Goal: Information Seeking & Learning: Check status

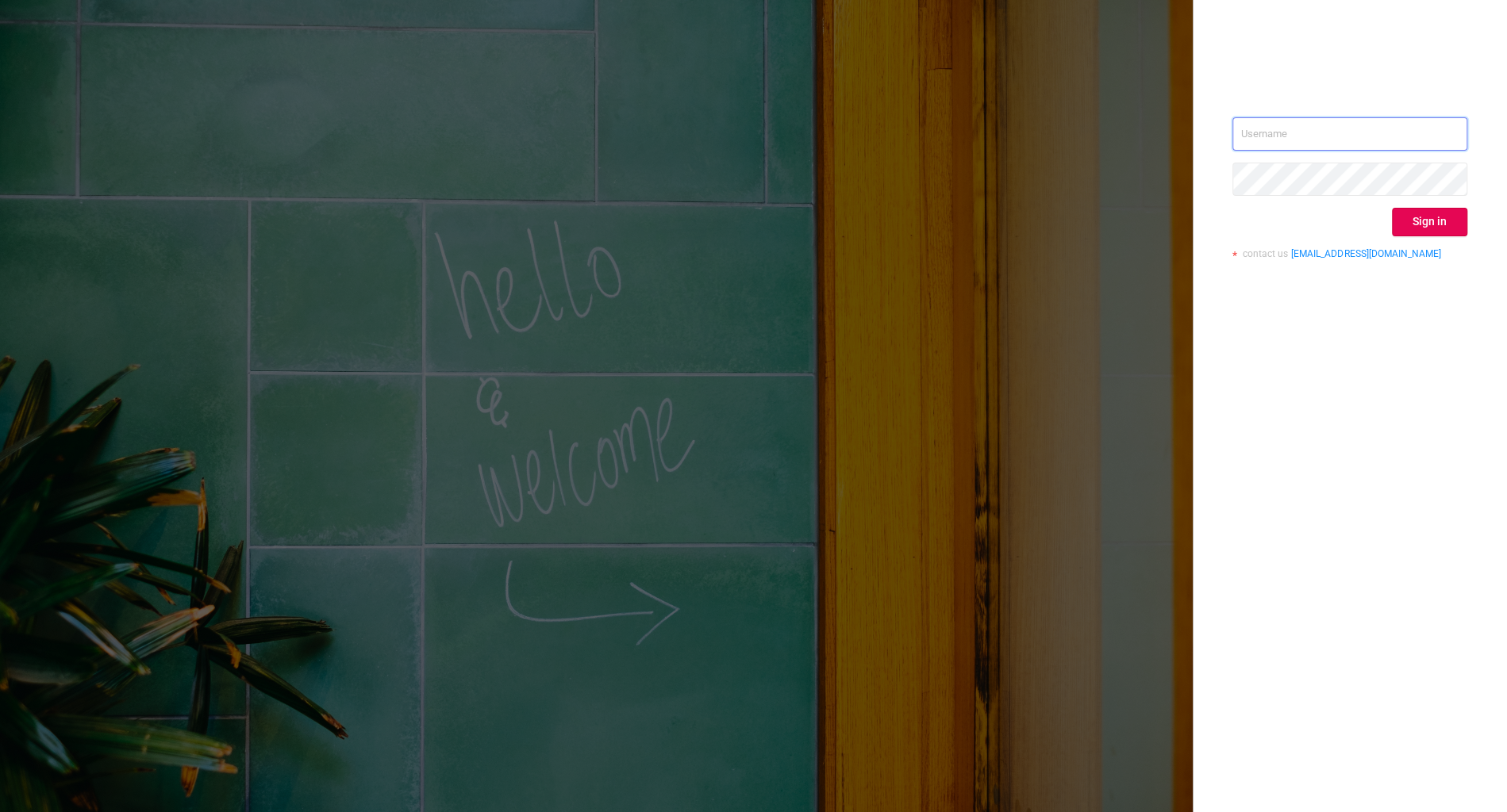
type input "alexey@solta.io"
click at [1403, 217] on button "Sign in" at bounding box center [1429, 222] width 75 height 29
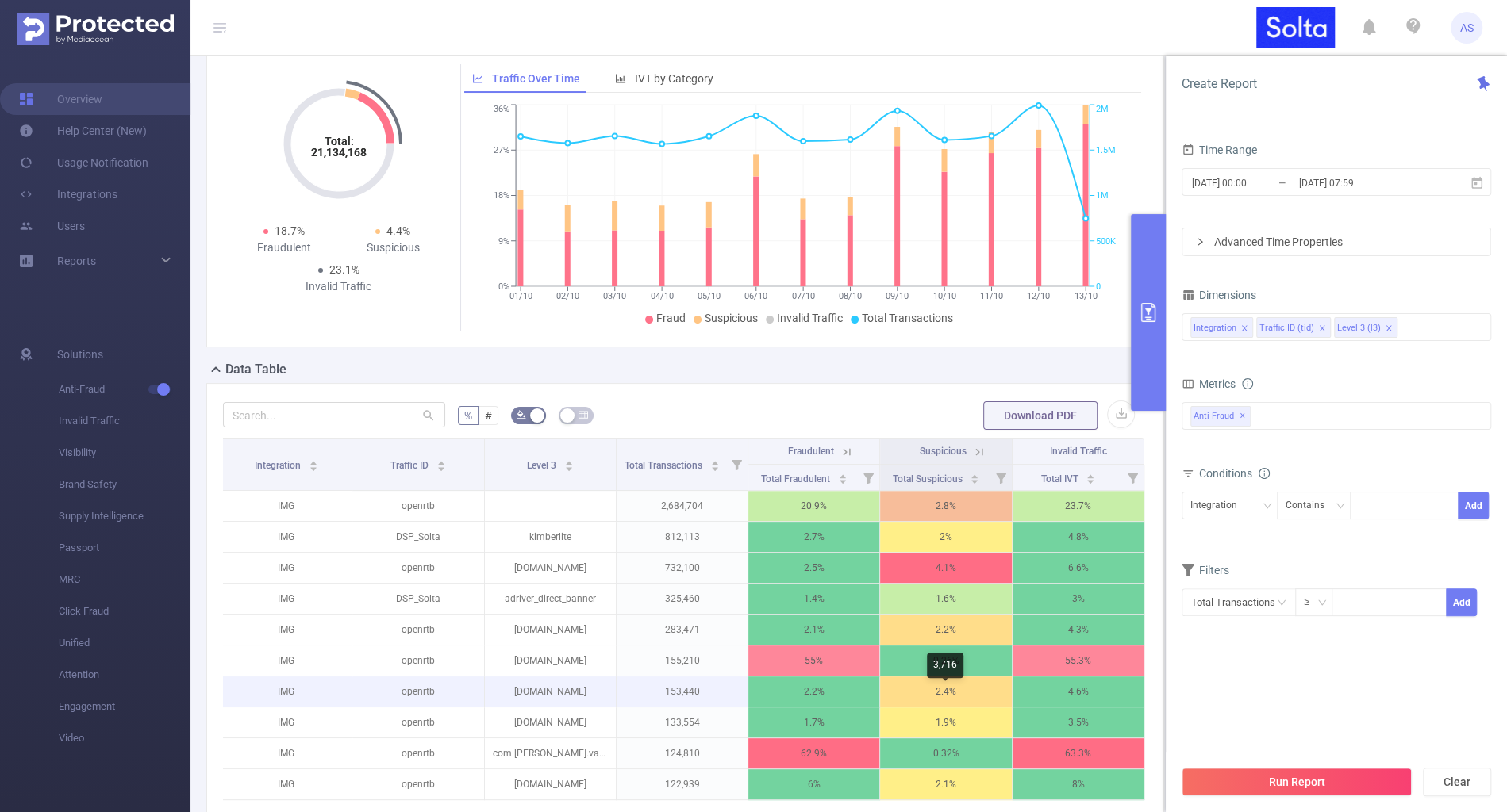
scroll to position [286, 0]
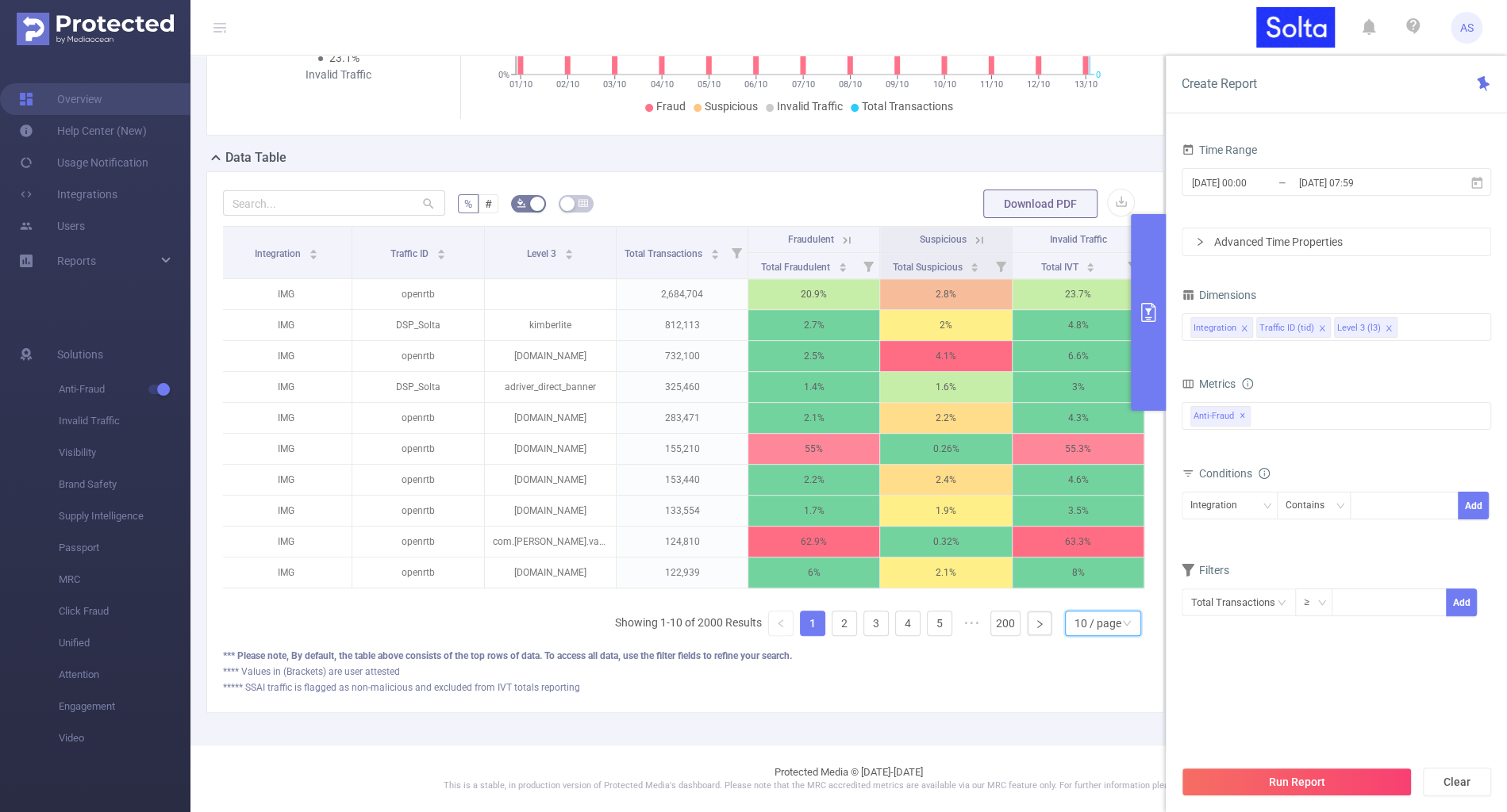
click at [1096, 629] on div "10 / page" at bounding box center [1098, 623] width 47 height 24
click at [1097, 596] on li "50 / page" at bounding box center [1103, 591] width 76 height 25
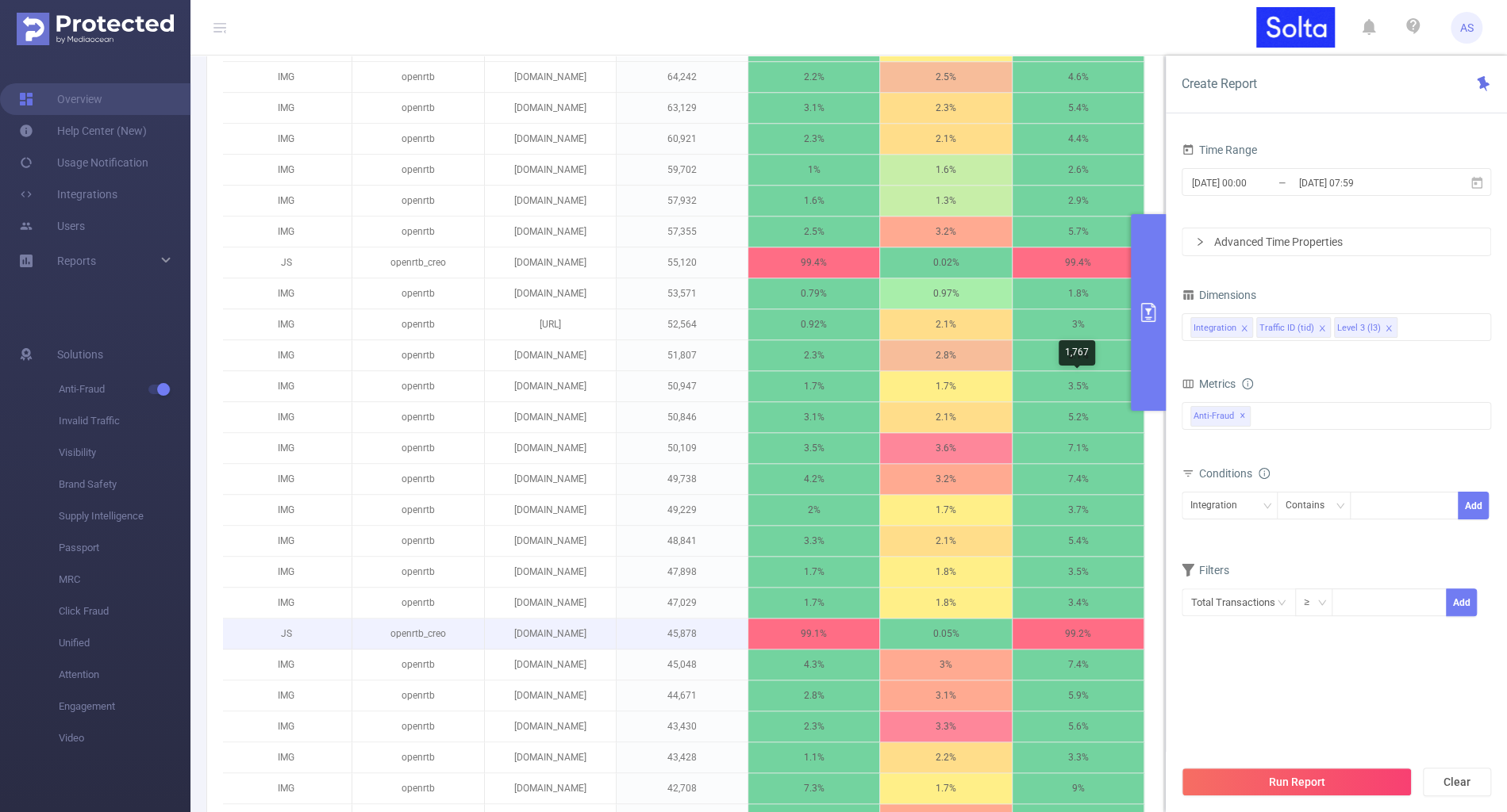
scroll to position [1414, 0]
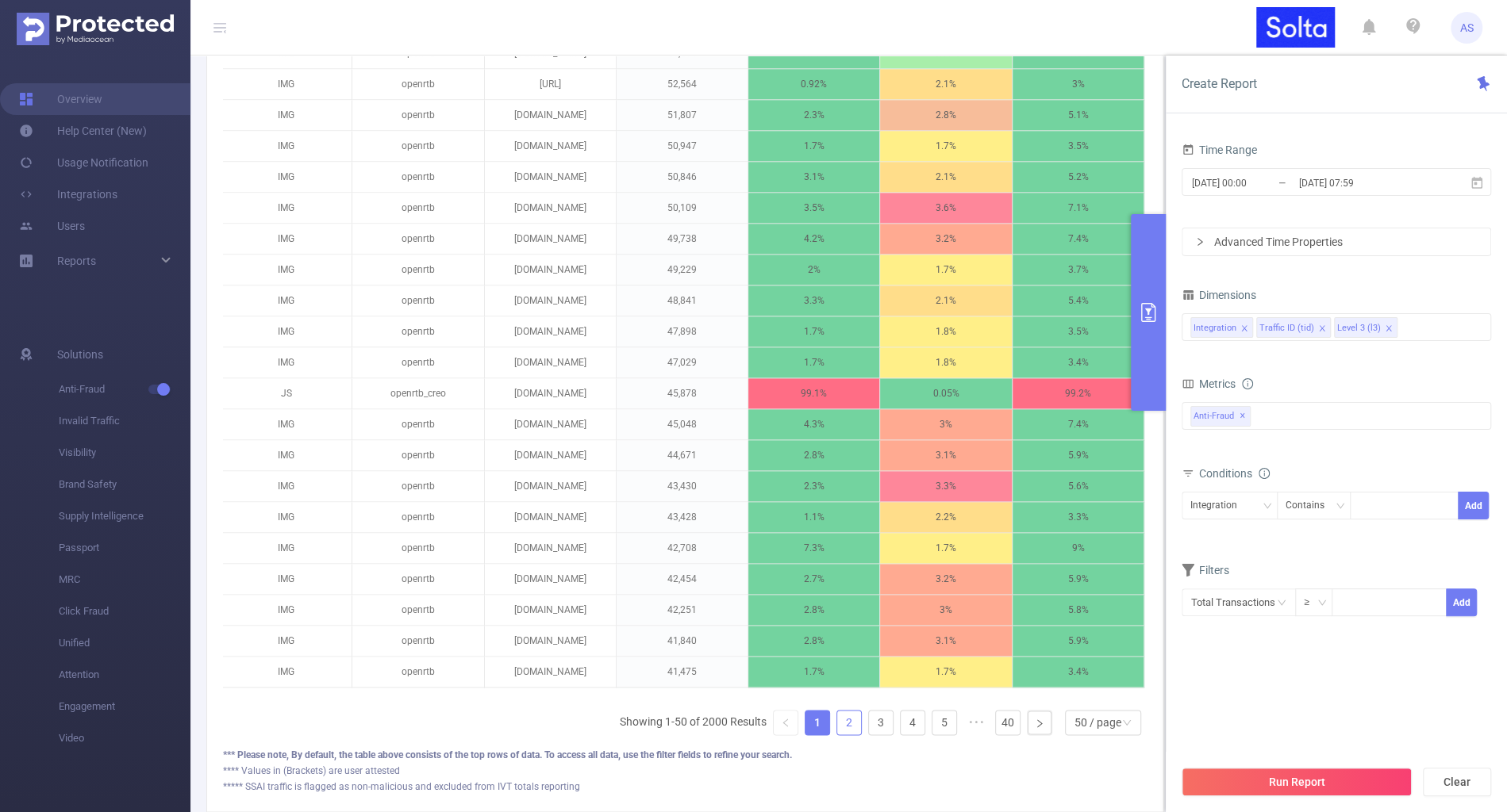
click at [852, 732] on link "2" at bounding box center [848, 722] width 24 height 24
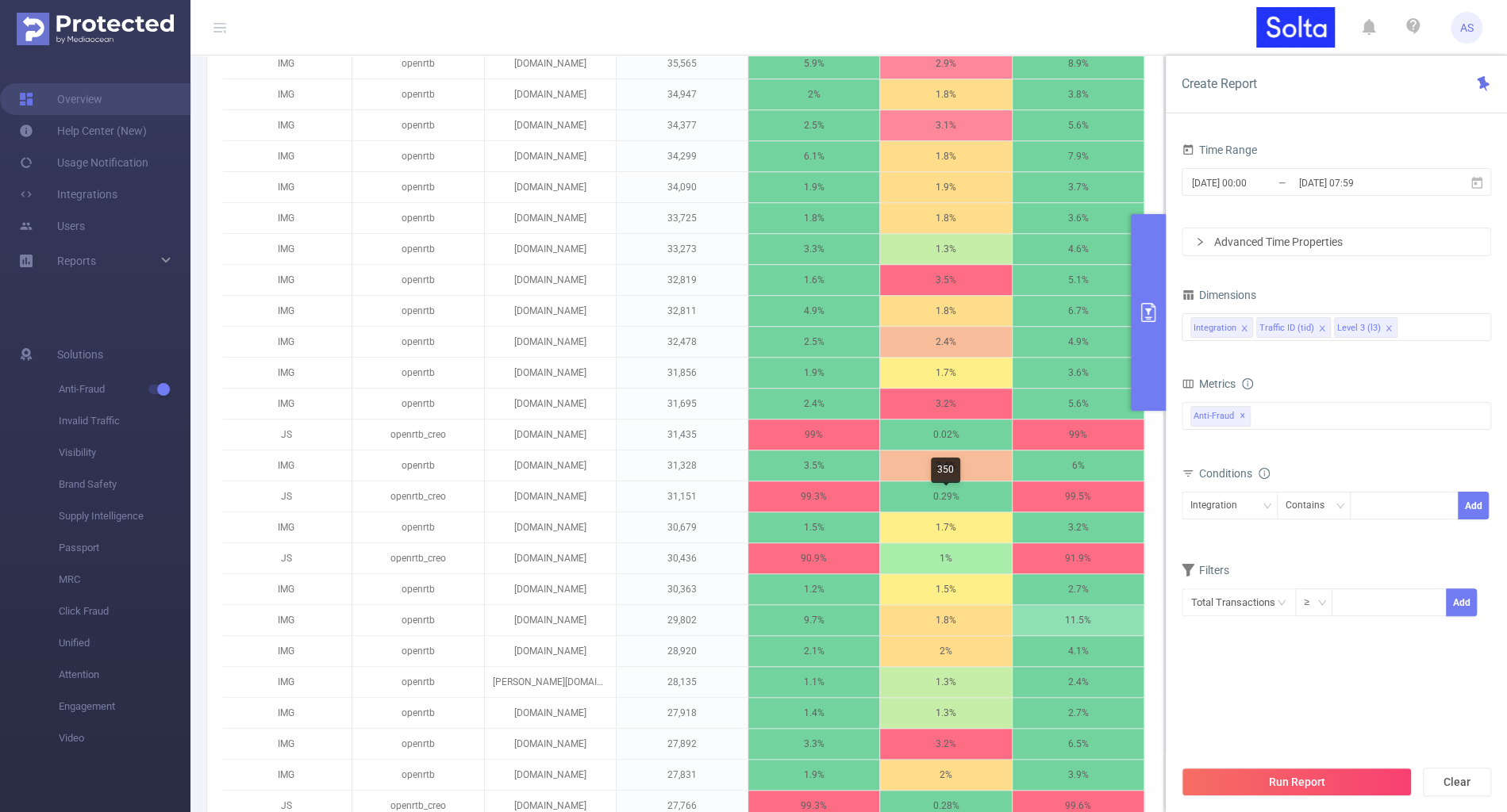
scroll to position [704, 0]
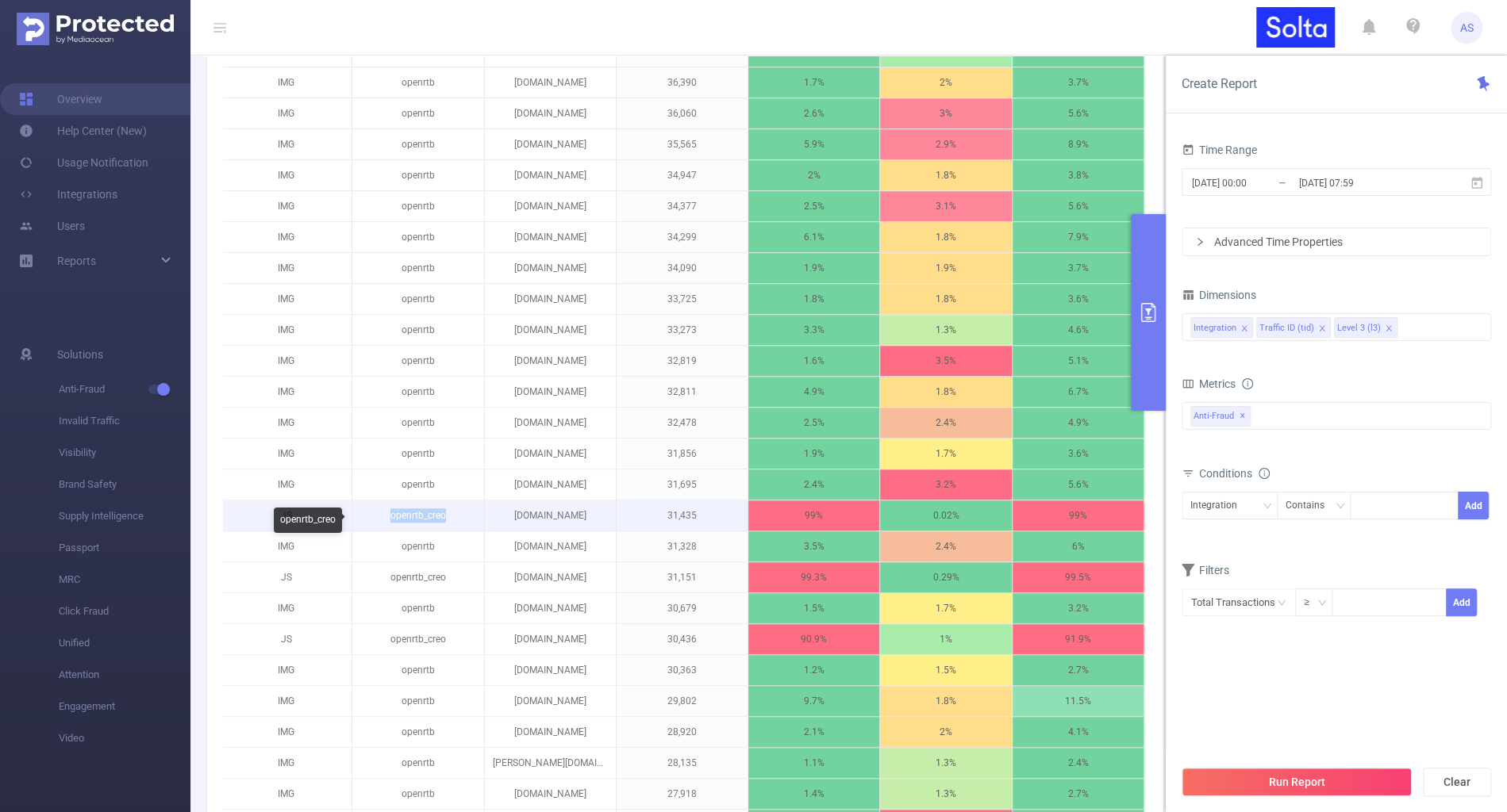
drag, startPoint x: 453, startPoint y: 527, endPoint x: 382, endPoint y: 525, distance: 71.0
click at [381, 525] on p "openrtb_creo" at bounding box center [417, 515] width 131 height 30
copy p "openrtb_creo"
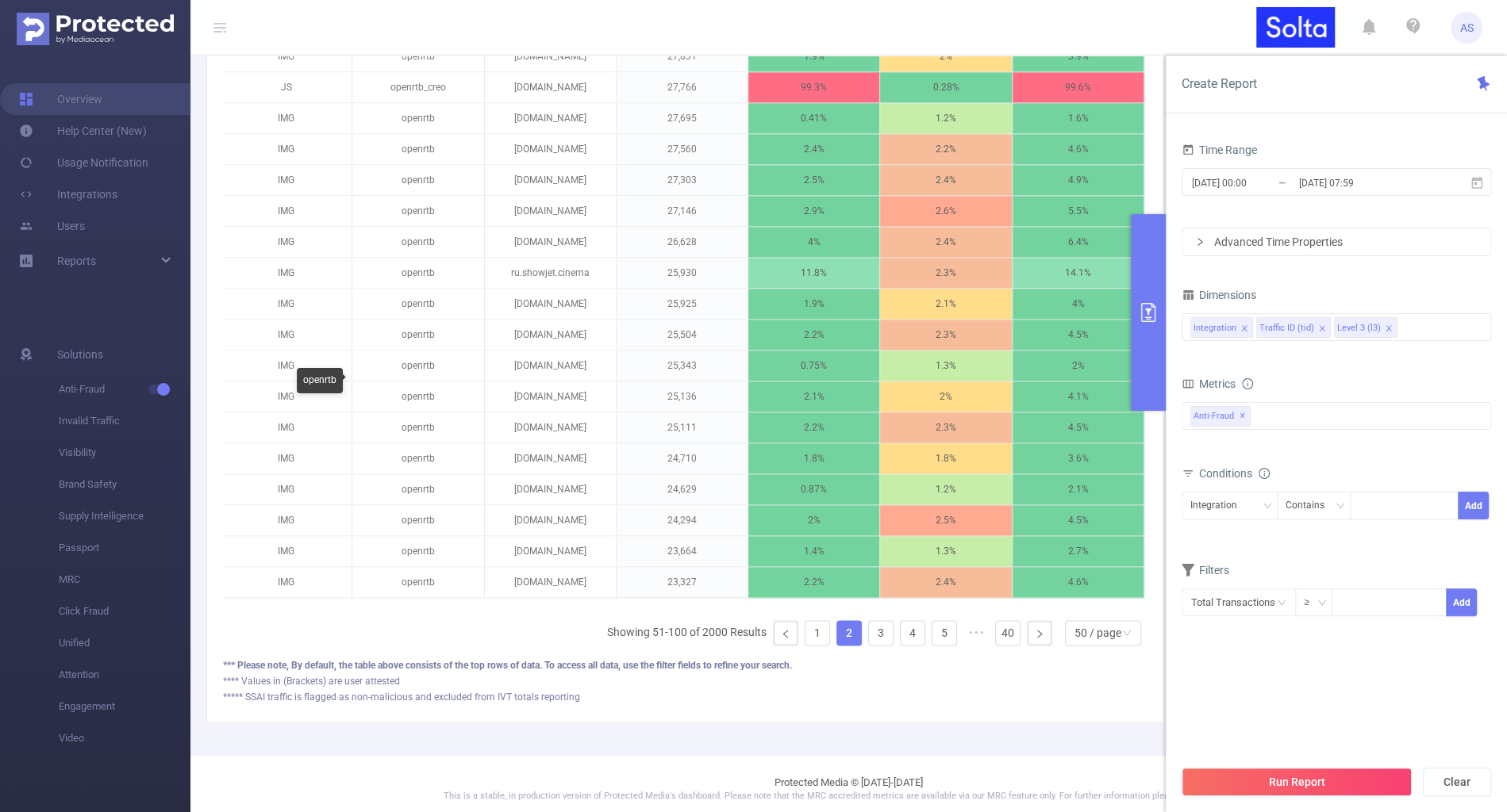
scroll to position [1512, 0]
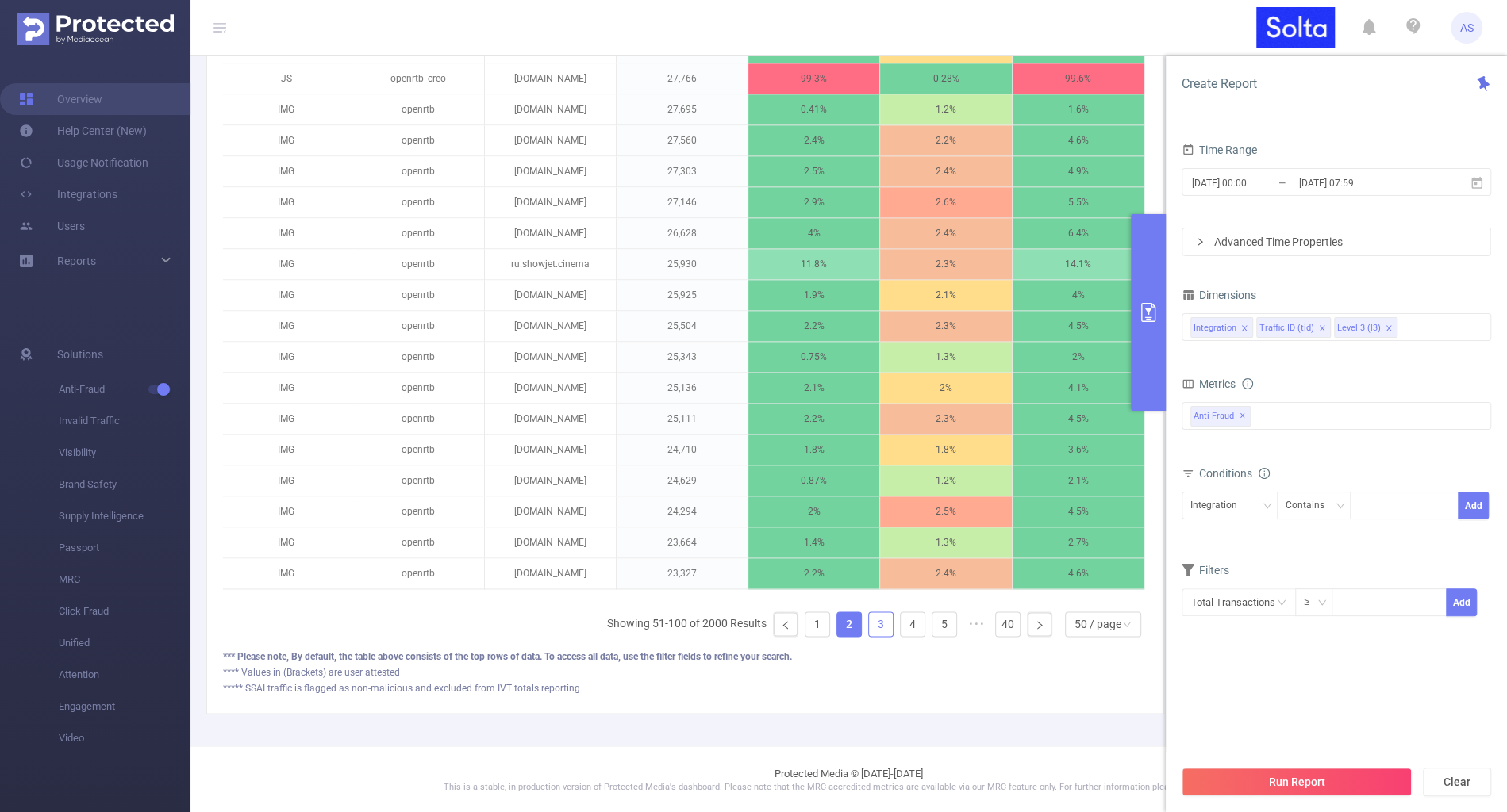
click at [890, 627] on link "3" at bounding box center [880, 624] width 24 height 24
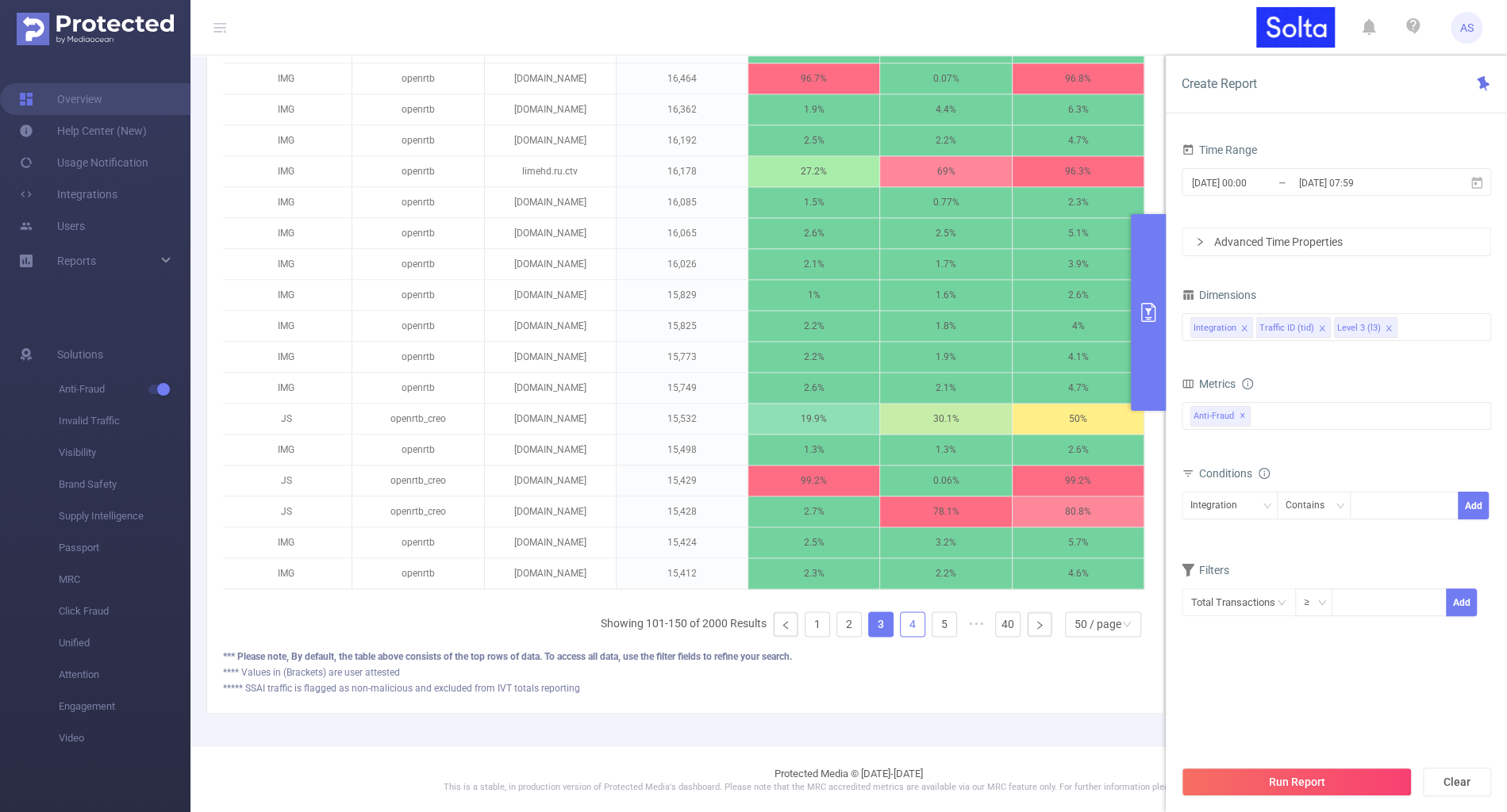
click at [910, 630] on link "4" at bounding box center [912, 624] width 24 height 24
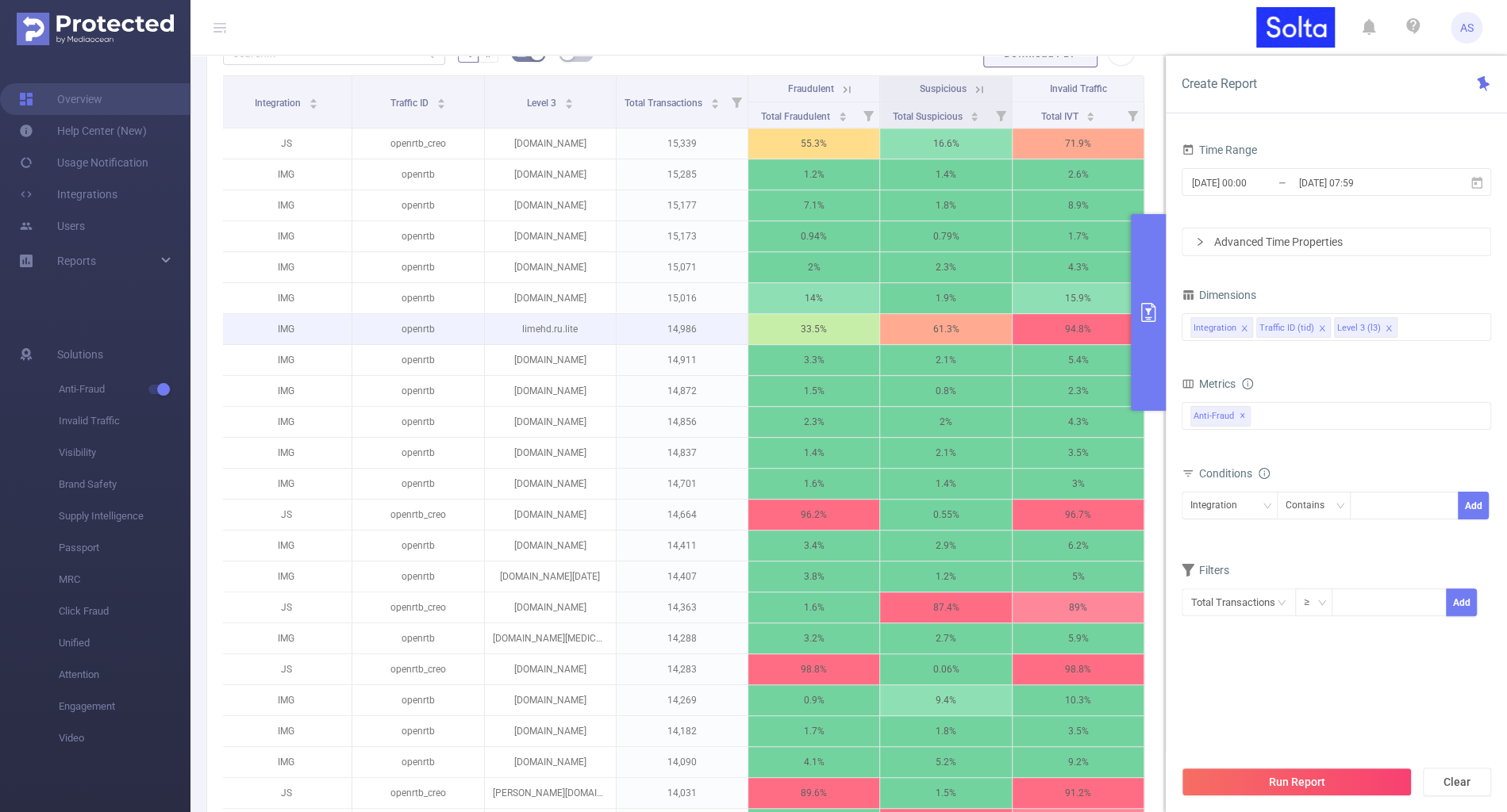
scroll to position [330, 0]
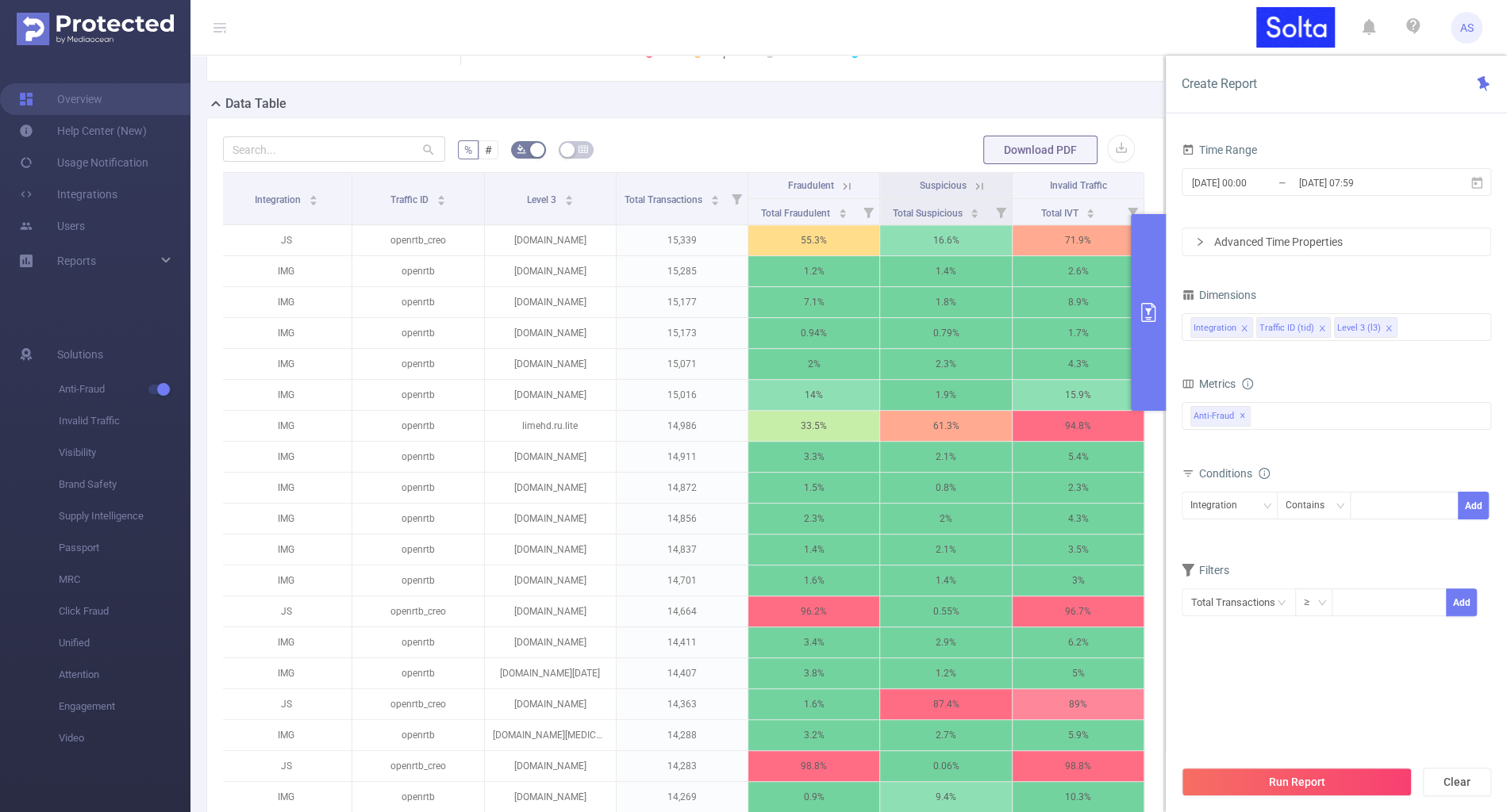
click at [845, 190] on icon at bounding box center [847, 186] width 7 height 7
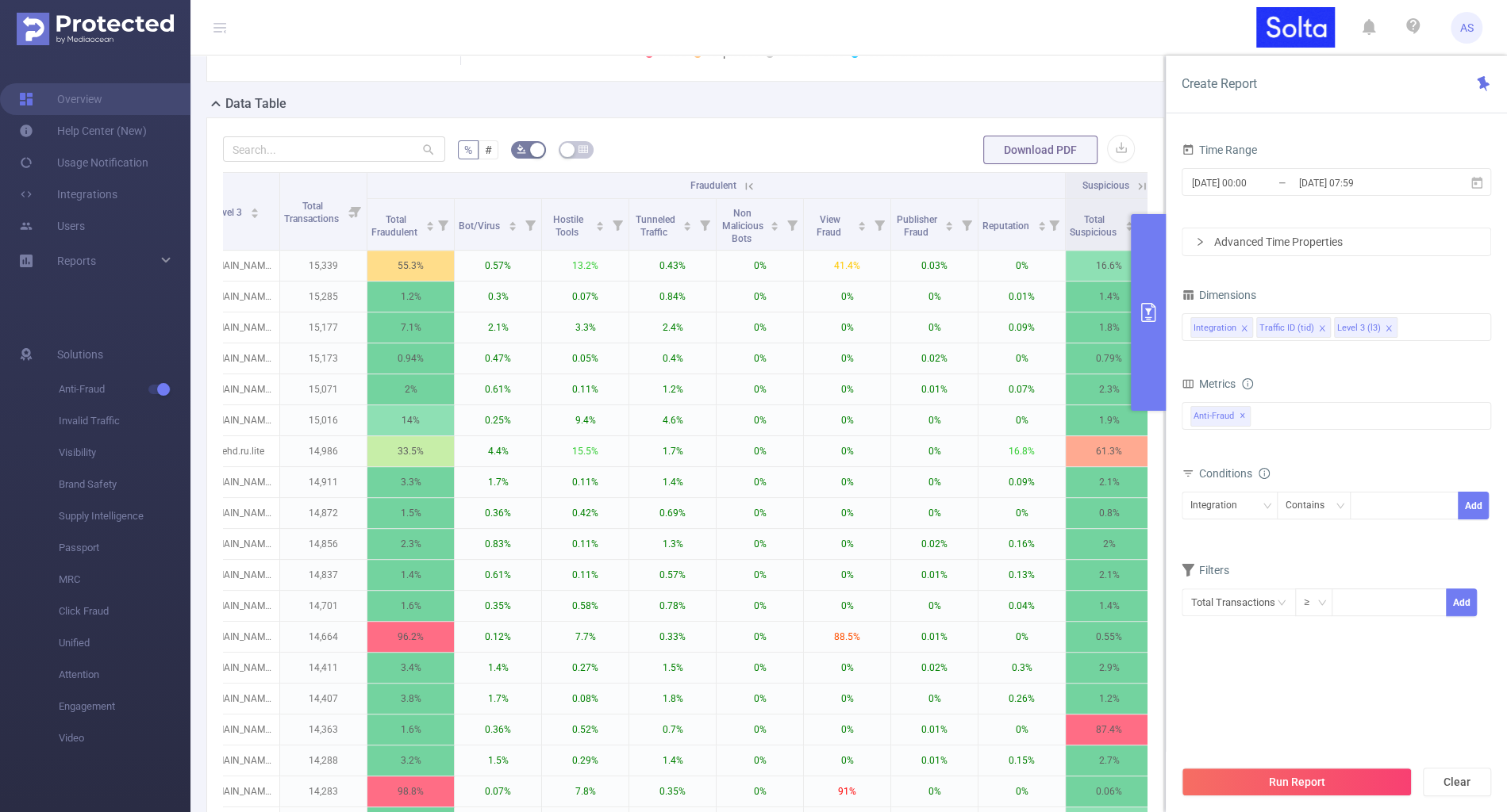
scroll to position [0, 230]
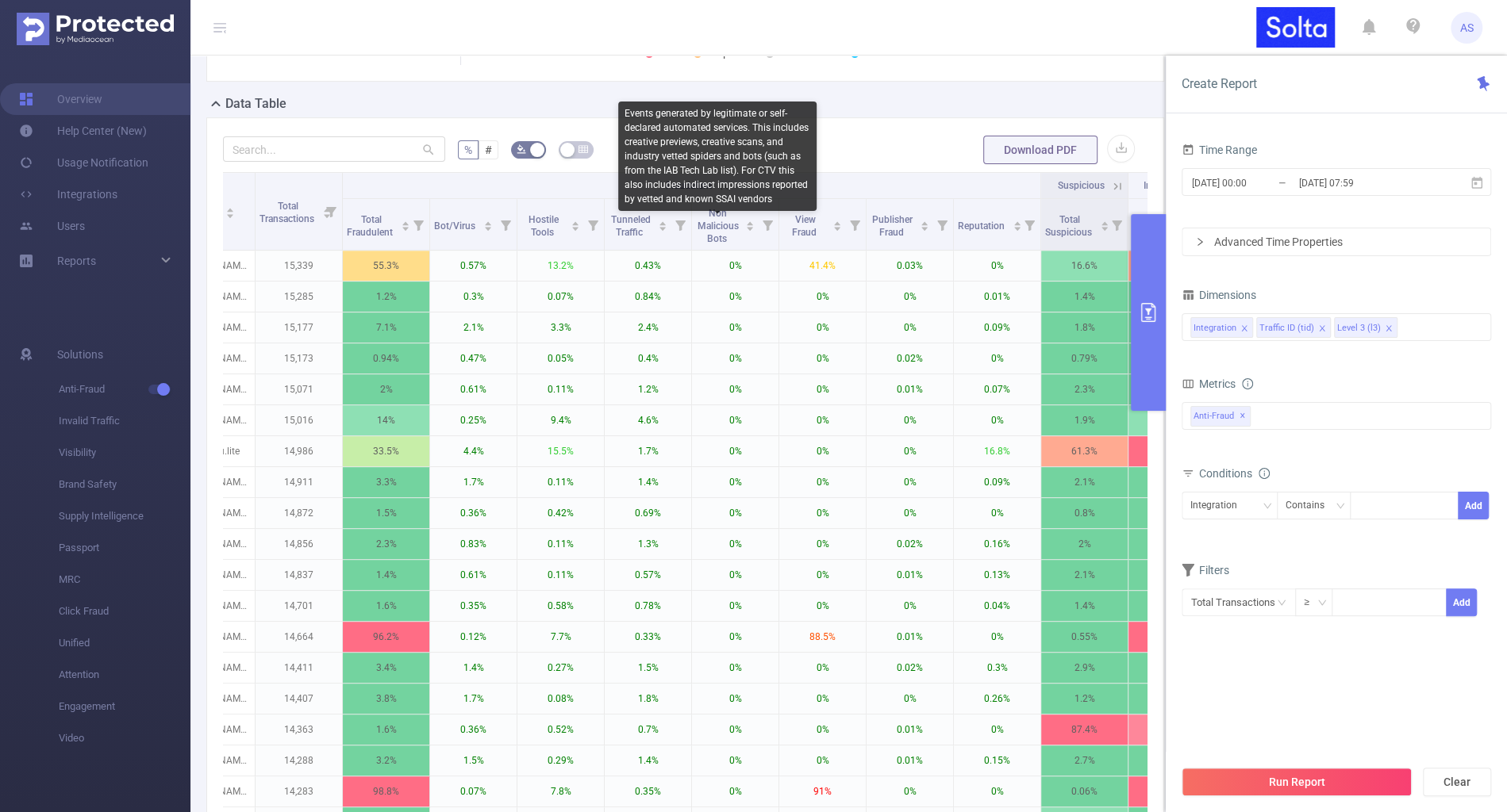
click at [804, 199] on div "Events generated by legitimate or self-declared automated services. This includ…" at bounding box center [717, 157] width 199 height 110
